Goal: Navigation & Orientation: Find specific page/section

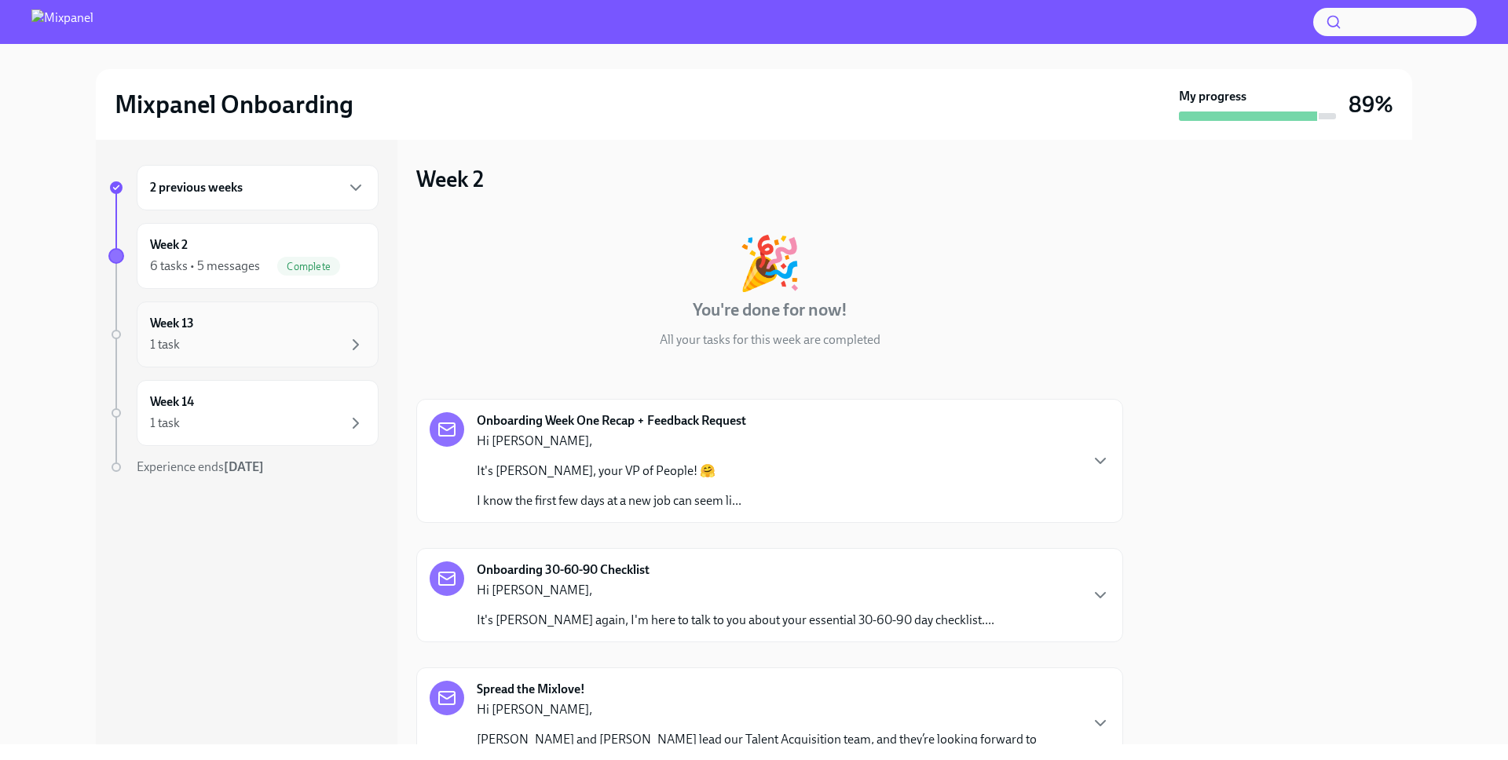
click at [220, 321] on div "Week 13 1 task" at bounding box center [257, 334] width 215 height 39
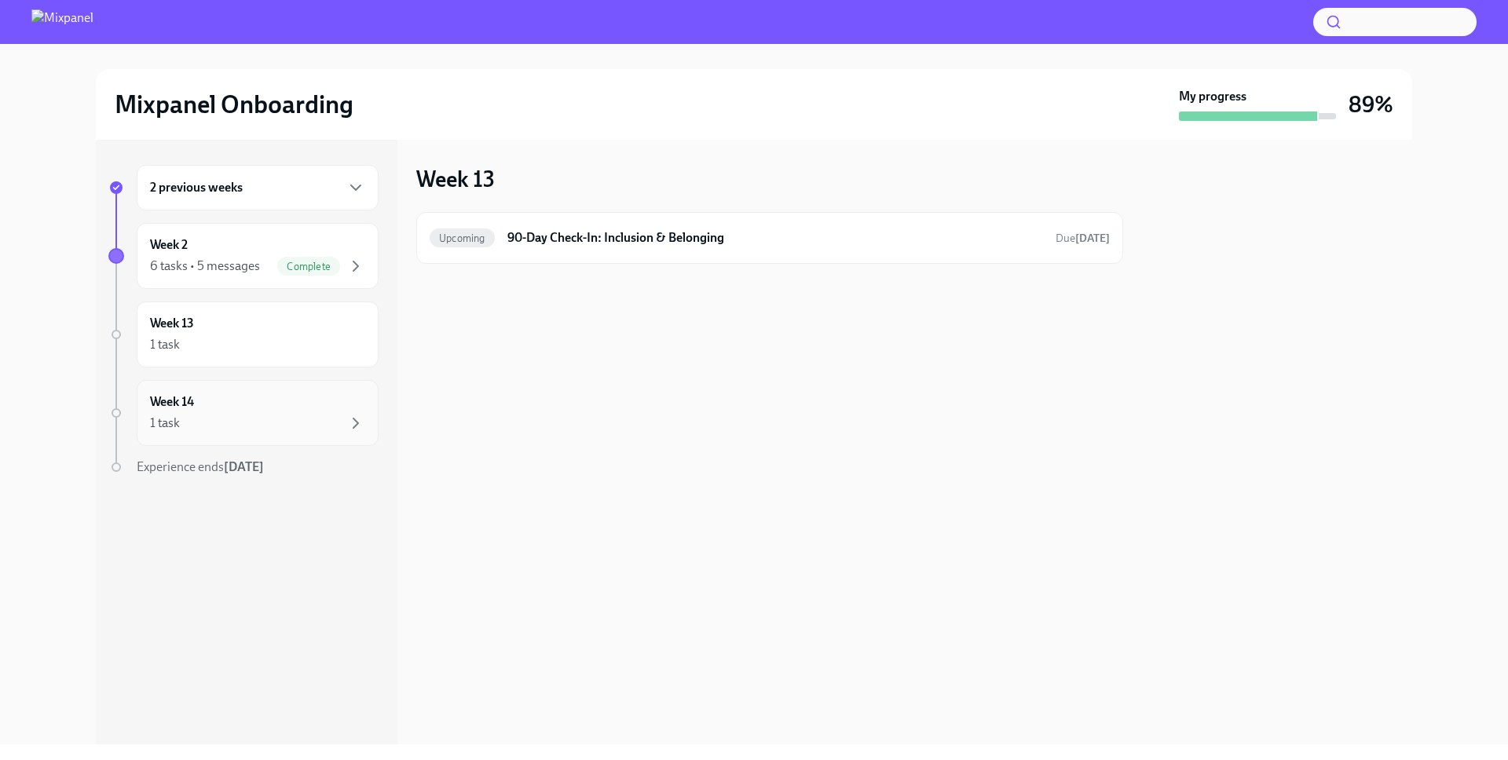
click at [298, 394] on div "Week 14 1 task" at bounding box center [257, 412] width 215 height 39
click at [281, 344] on div "1 task" at bounding box center [257, 344] width 215 height 19
click at [288, 427] on div "1 task" at bounding box center [257, 423] width 215 height 19
click at [272, 334] on div "Week 13 1 task" at bounding box center [257, 334] width 215 height 39
click at [291, 406] on div "Week 14 1 task" at bounding box center [257, 412] width 215 height 39
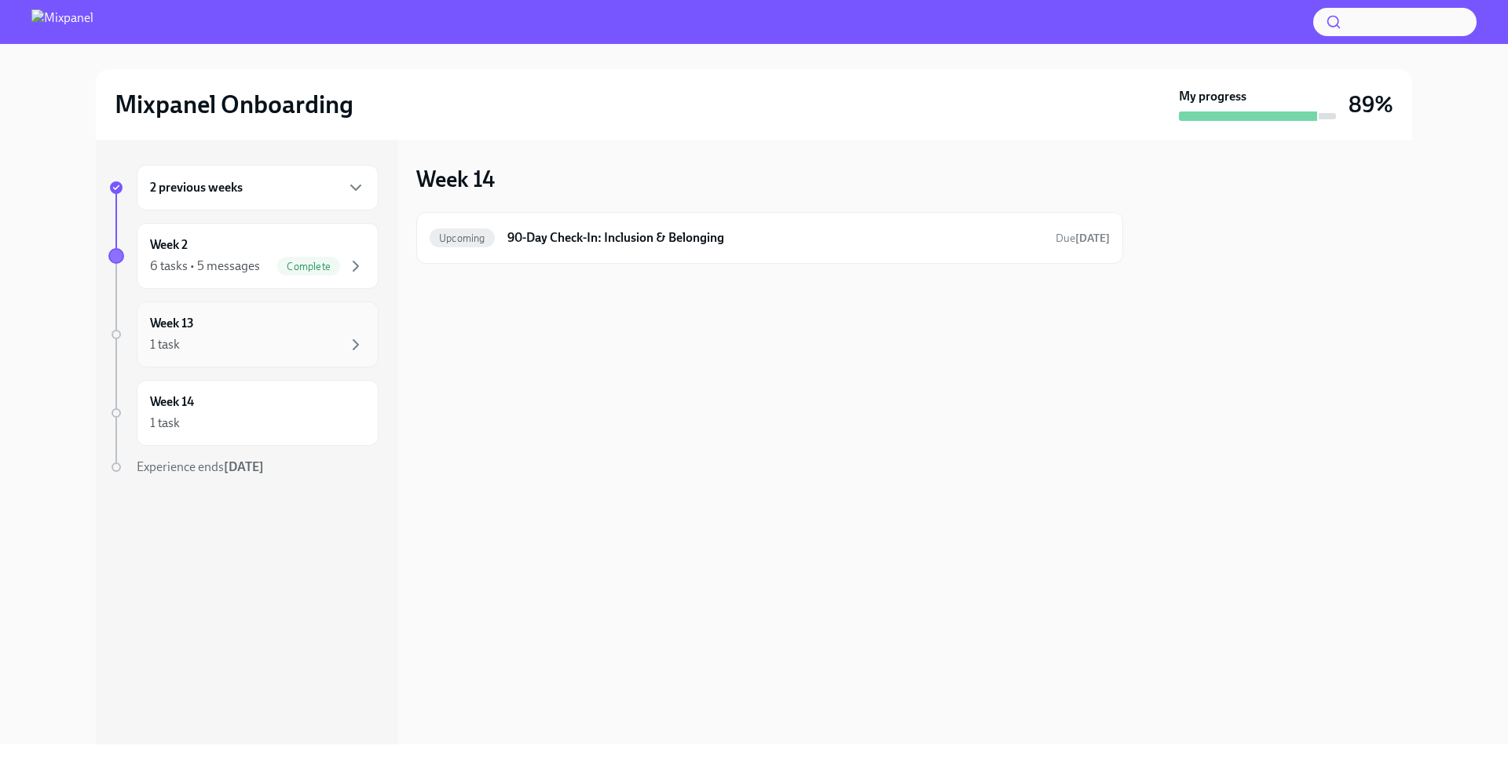
click at [271, 324] on div "Week 13 1 task" at bounding box center [257, 334] width 215 height 39
click at [244, 228] on div "Week 2 6 tasks • 5 messages Complete" at bounding box center [258, 256] width 242 height 66
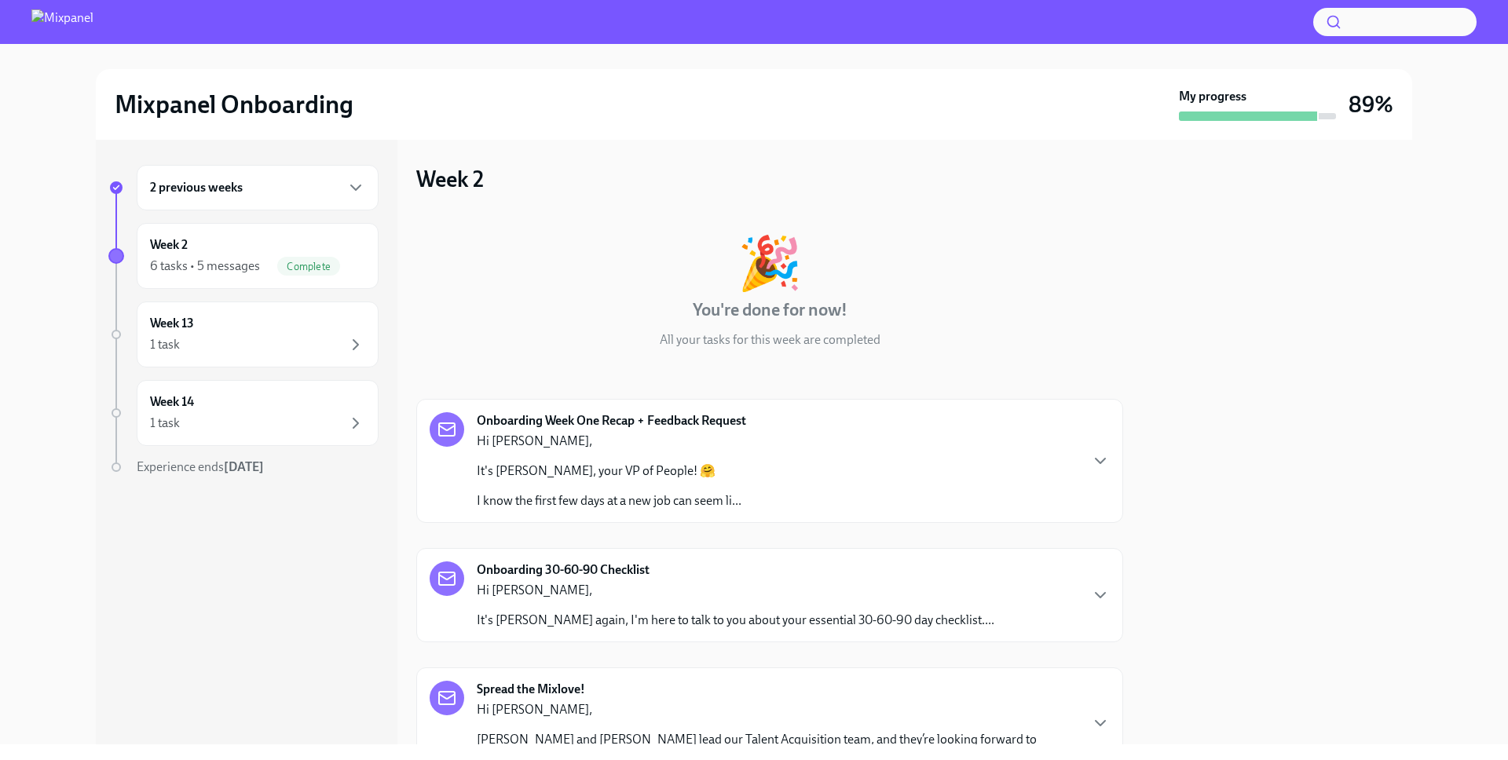
click at [239, 188] on h6 "2 previous weeks" at bounding box center [196, 187] width 93 height 17
